Goal: Transaction & Acquisition: Purchase product/service

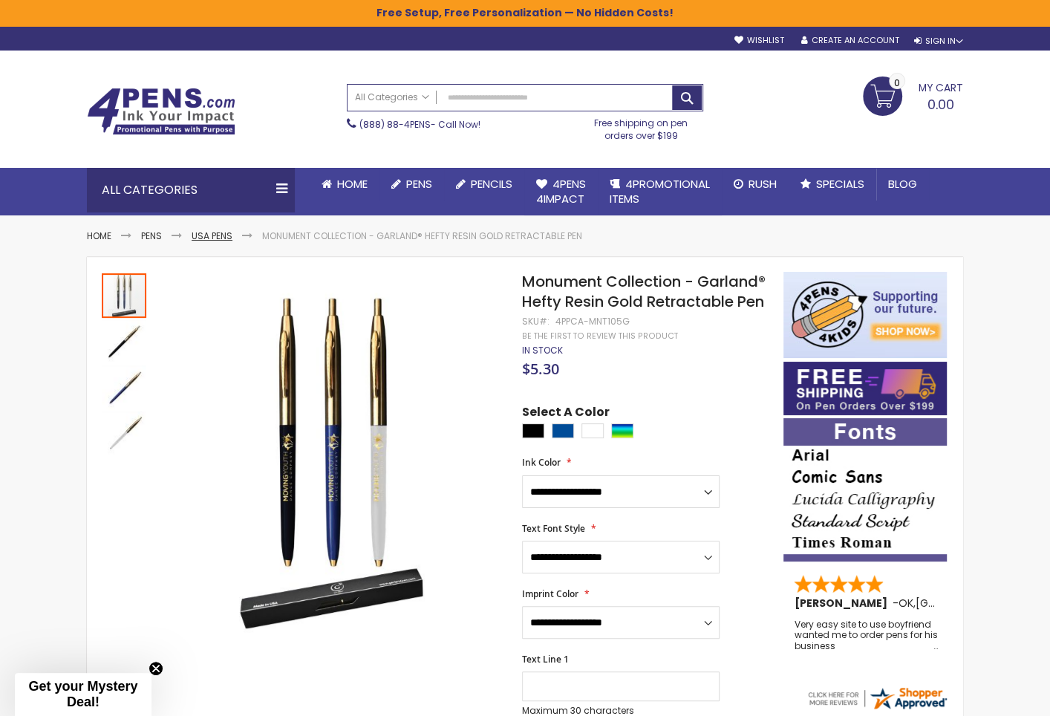
click at [221, 233] on link "USA Pens" at bounding box center [212, 235] width 41 height 13
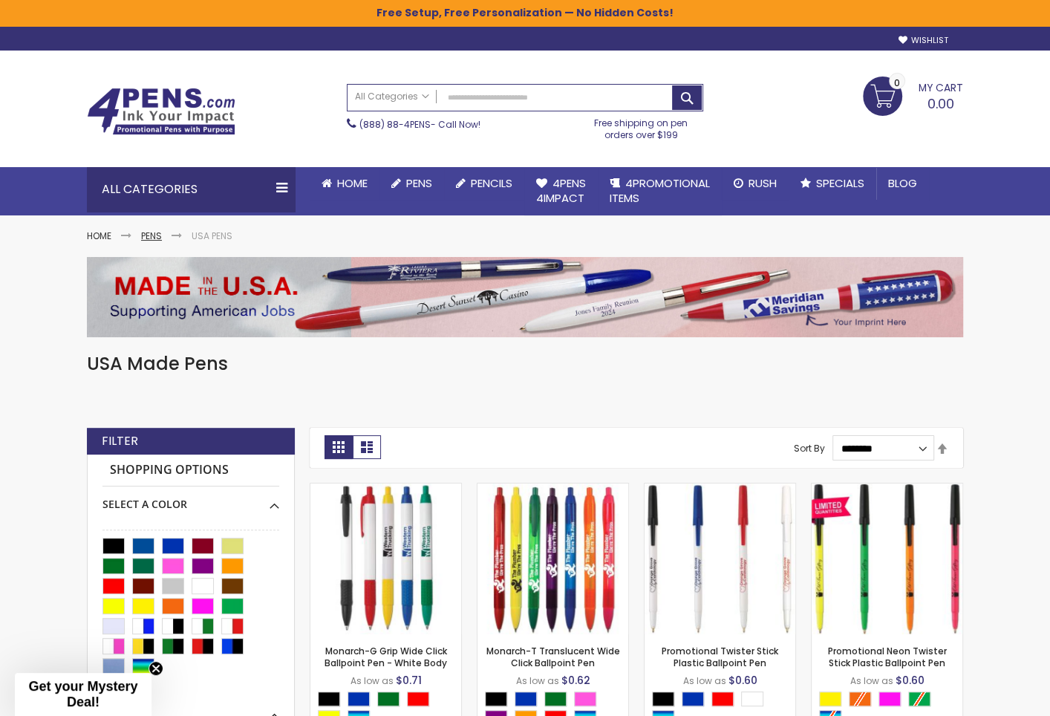
click at [158, 230] on link "Pens" at bounding box center [151, 235] width 21 height 13
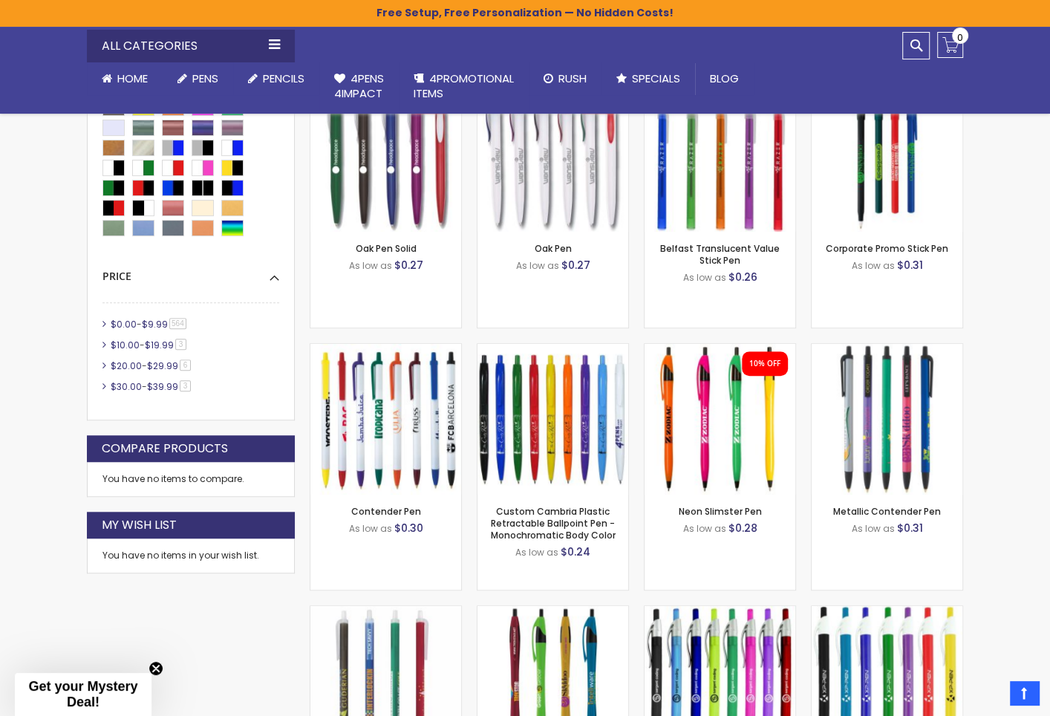
scroll to position [836, 0]
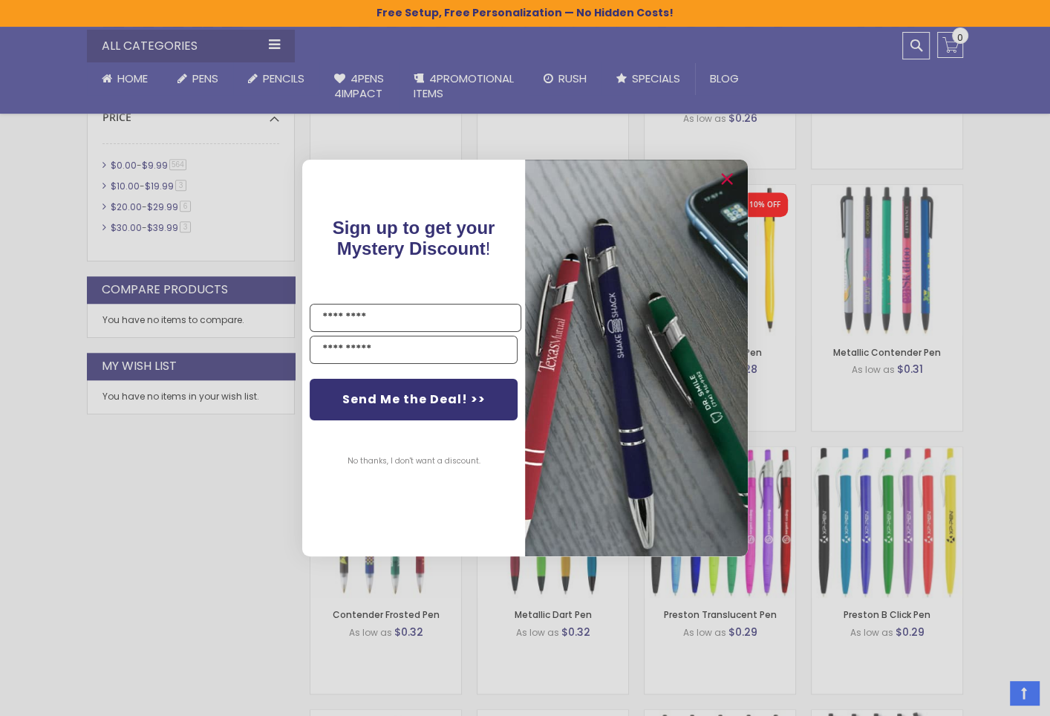
click at [190, 471] on div "Close dialog Sign up to get your Mystery Discount ! Name Email Send Me the Deal…" at bounding box center [525, 358] width 1050 height 716
